Goal: Task Accomplishment & Management: Complete application form

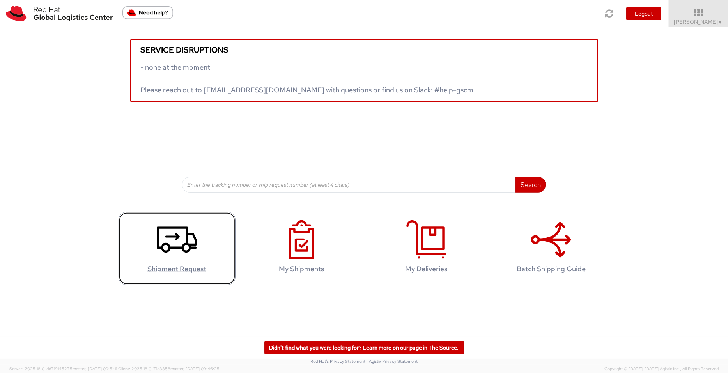
click at [189, 229] on icon at bounding box center [177, 239] width 40 height 39
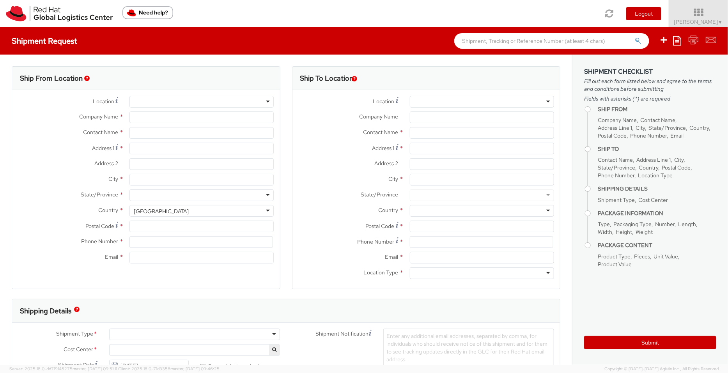
select select "901"
select select
type input "Red Hat India Private Limited"
type input "[PERSON_NAME]"
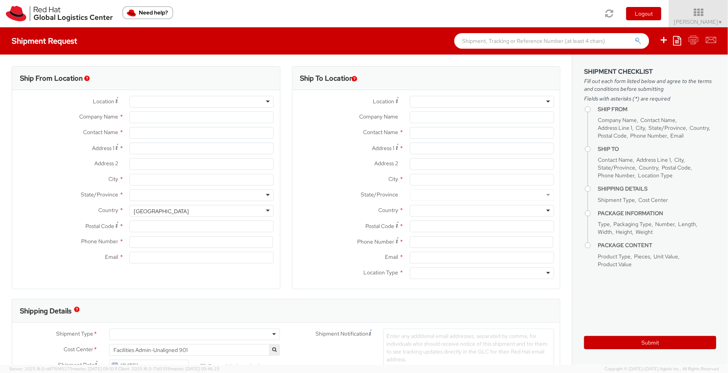
type input "[STREET_ADDRESS]"
type input "[GEOGRAPHIC_DATA], [GEOGRAPHIC_DATA]"
type input "[GEOGRAPHIC_DATA]"
type input "411013"
type input "912066817076"
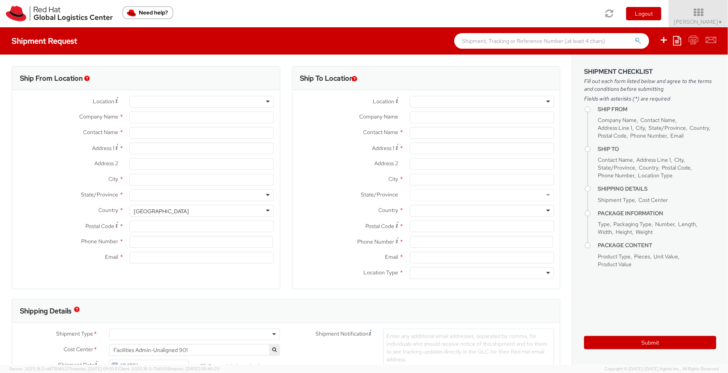
type input "[EMAIL_ADDRESS][DOMAIN_NAME]"
select select "CM"
select select "KGS"
